Goal: Task Accomplishment & Management: Manage account settings

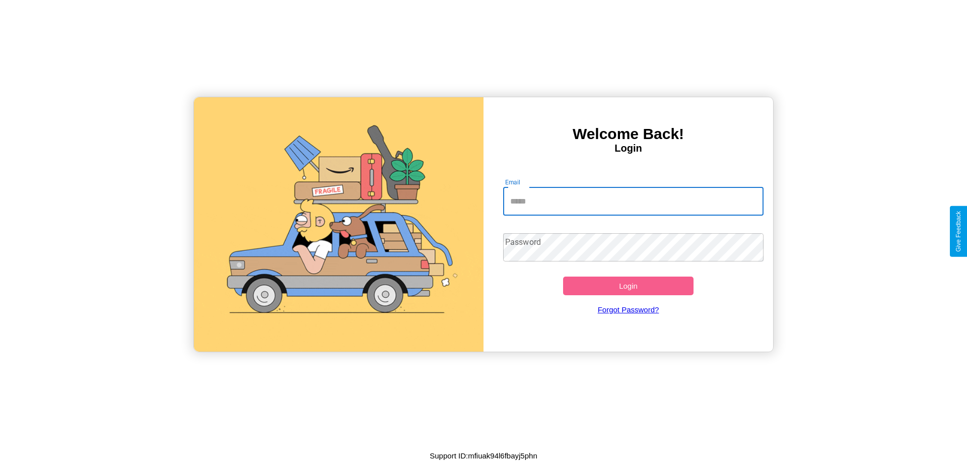
click at [633, 201] on input "Email" at bounding box center [633, 201] width 261 height 28
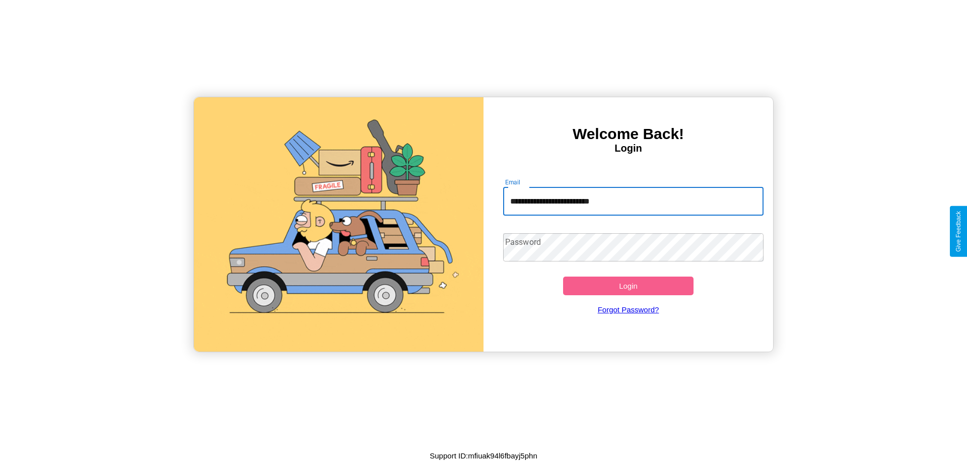
type input "**********"
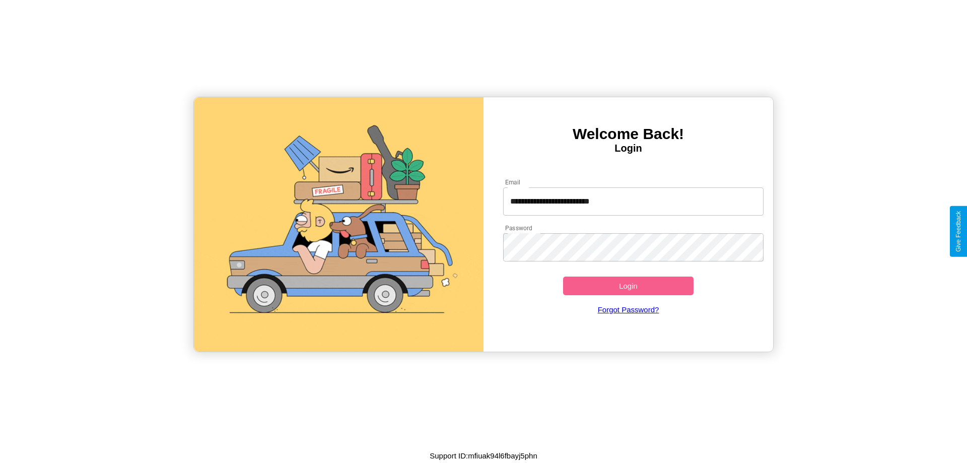
click at [628, 285] on button "Login" at bounding box center [628, 285] width 130 height 19
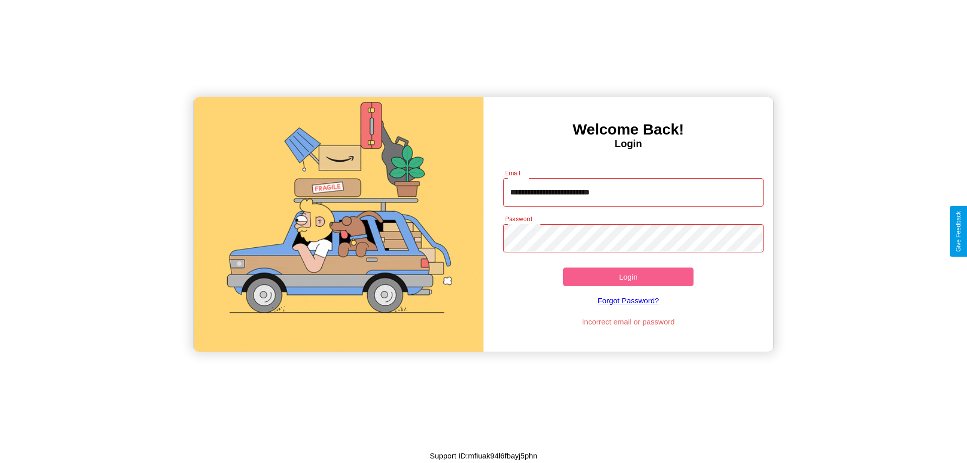
click at [628, 276] on button "Login" at bounding box center [628, 276] width 130 height 19
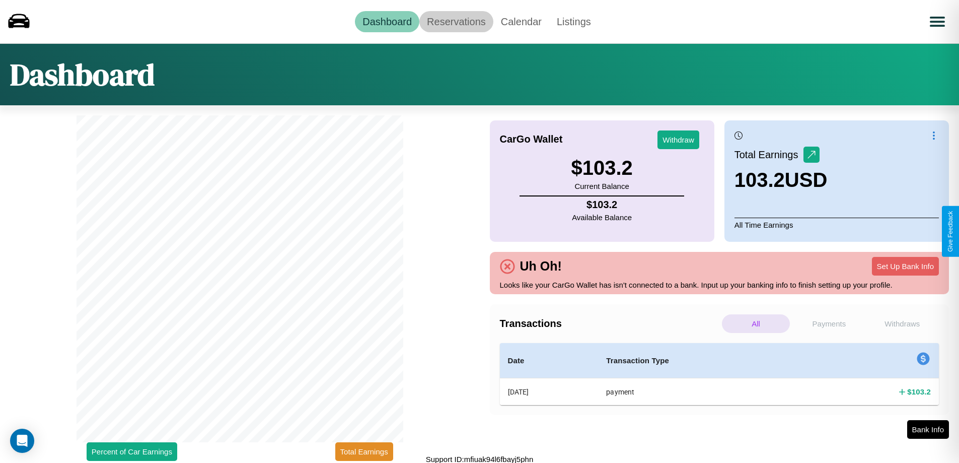
click at [456, 21] on link "Reservations" at bounding box center [456, 21] width 74 height 21
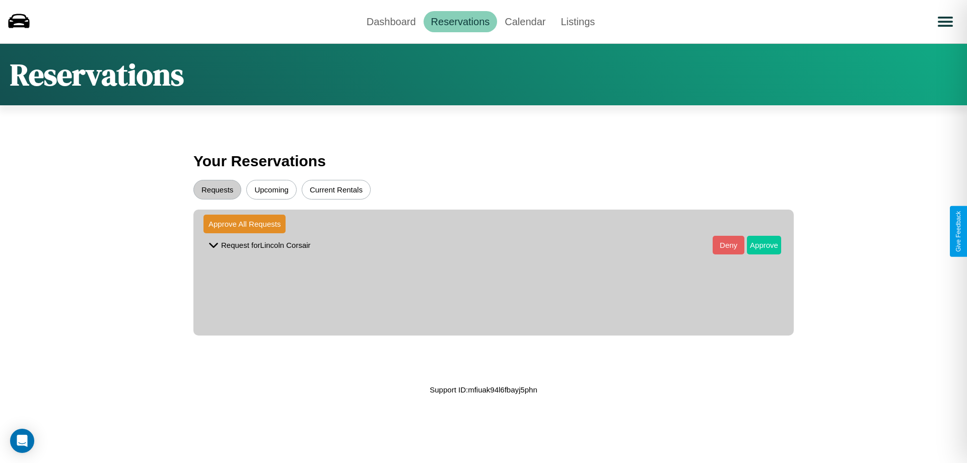
click at [756, 245] on button "Approve" at bounding box center [764, 245] width 34 height 19
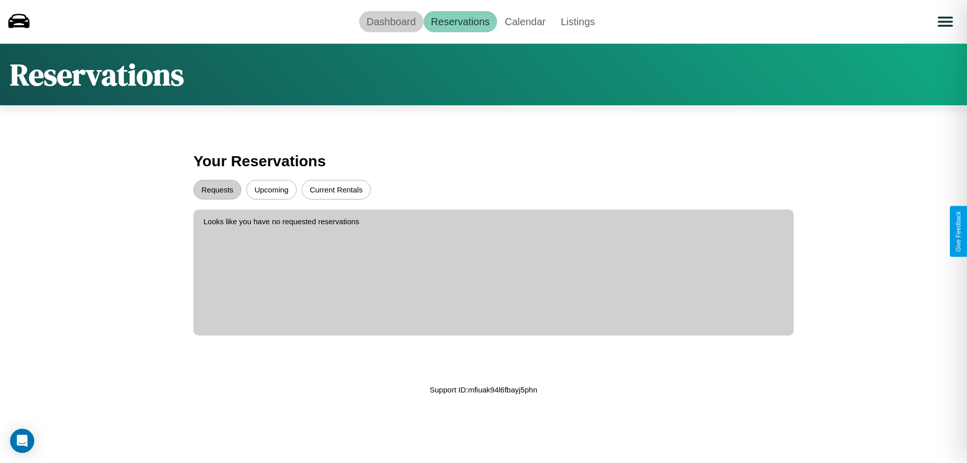
click at [391, 21] on link "Dashboard" at bounding box center [391, 21] width 64 height 21
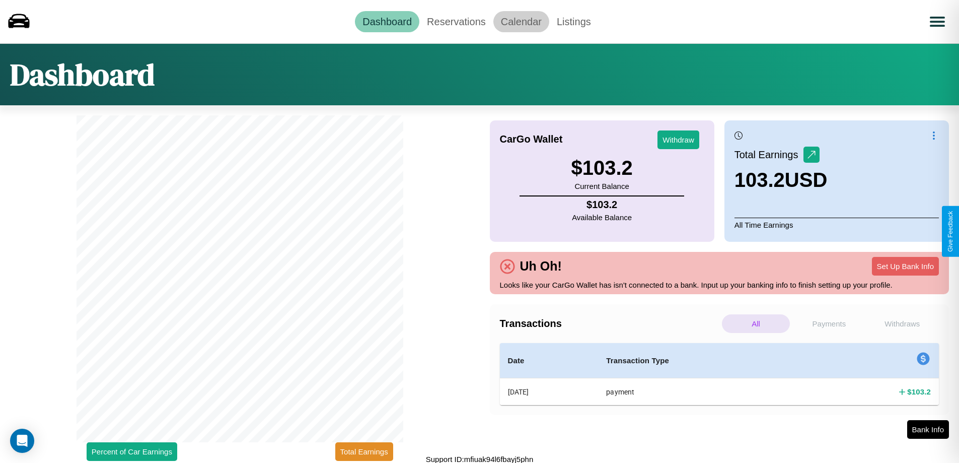
click at [521, 21] on link "Calendar" at bounding box center [521, 21] width 56 height 21
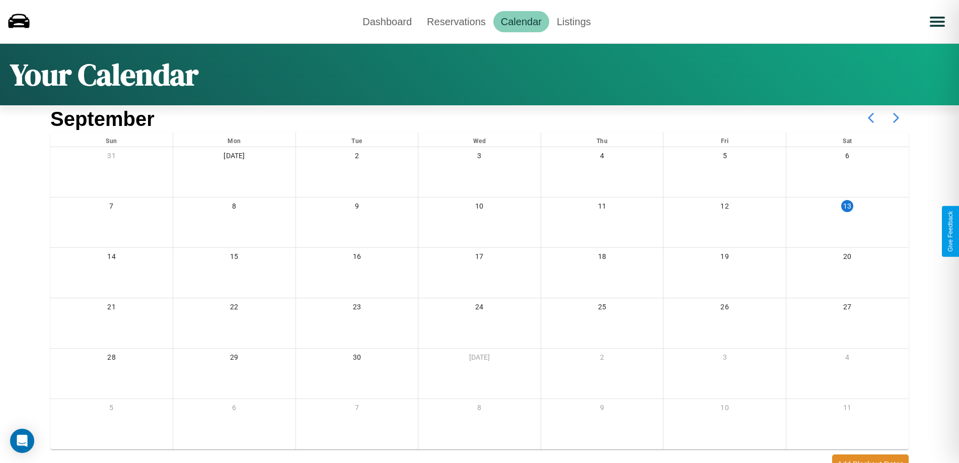
click at [896, 118] on icon at bounding box center [896, 117] width 25 height 25
